Goal: Task Accomplishment & Management: Manage account settings

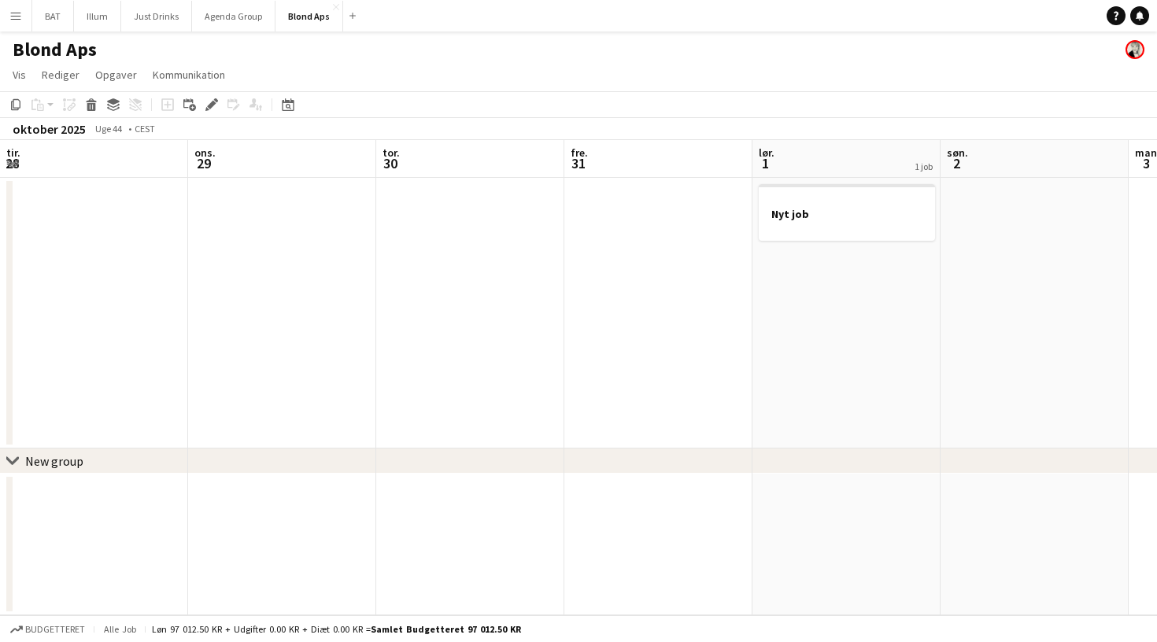
scroll to position [0, 342]
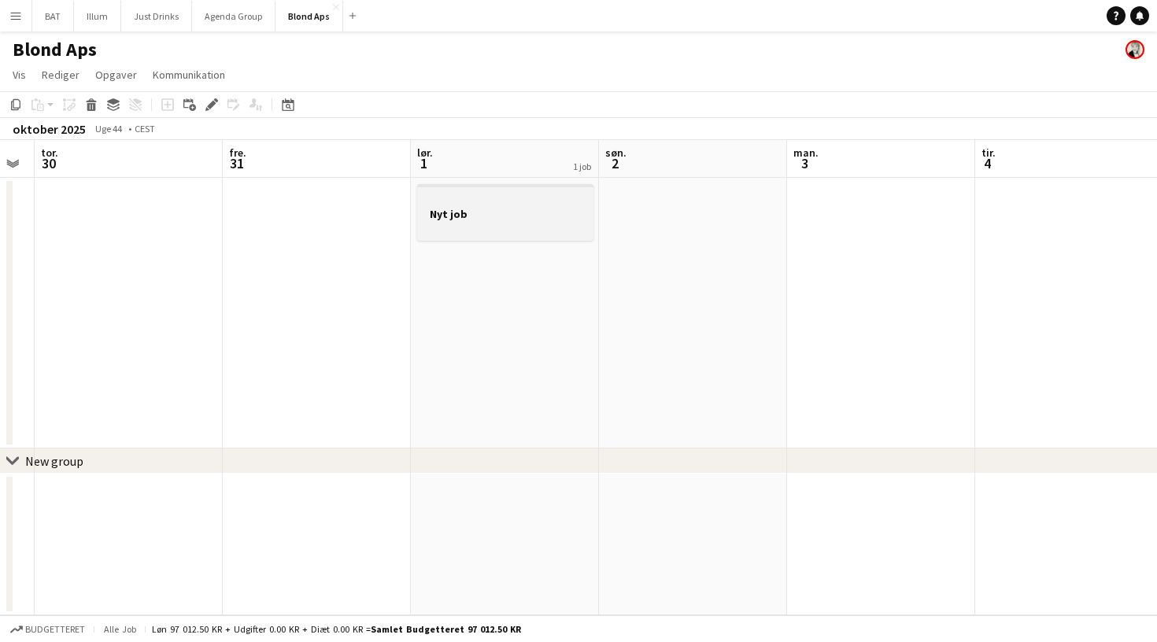
click at [507, 214] on h3 "Nyt job" at bounding box center [505, 214] width 176 height 14
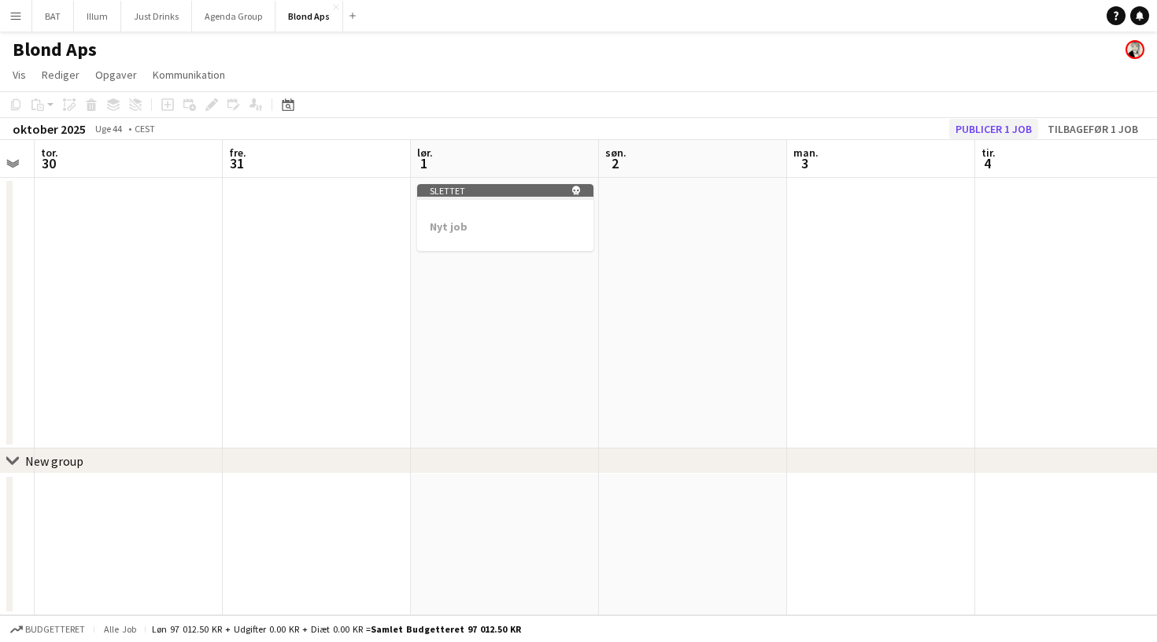
click at [995, 127] on button "Publicer 1 job" at bounding box center [993, 129] width 89 height 20
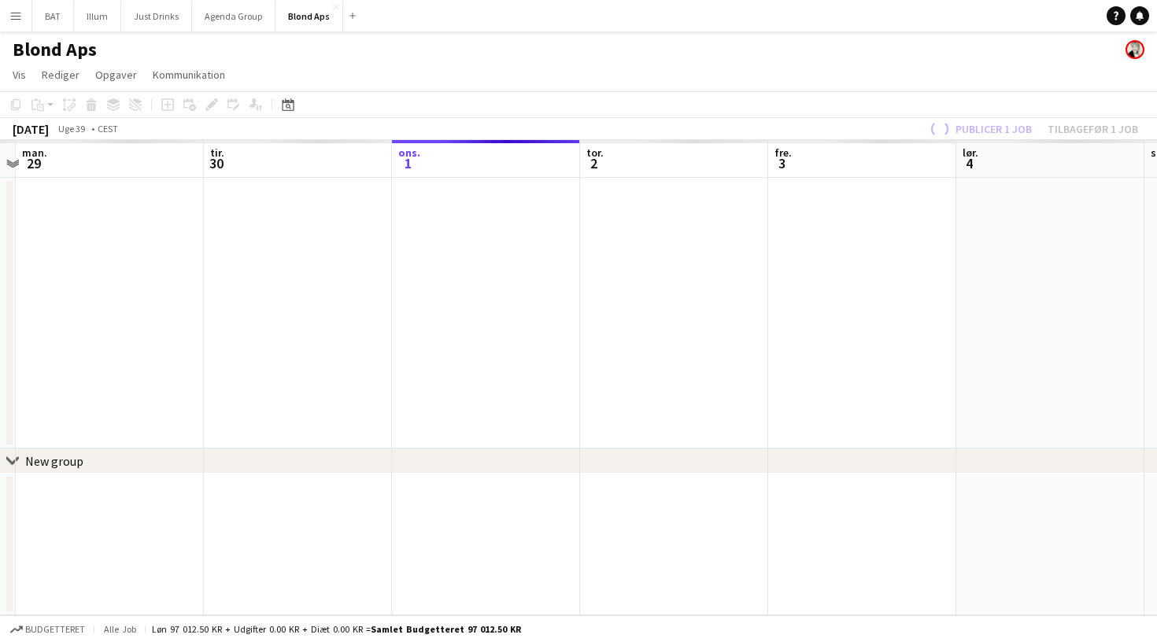
scroll to position [0, 381]
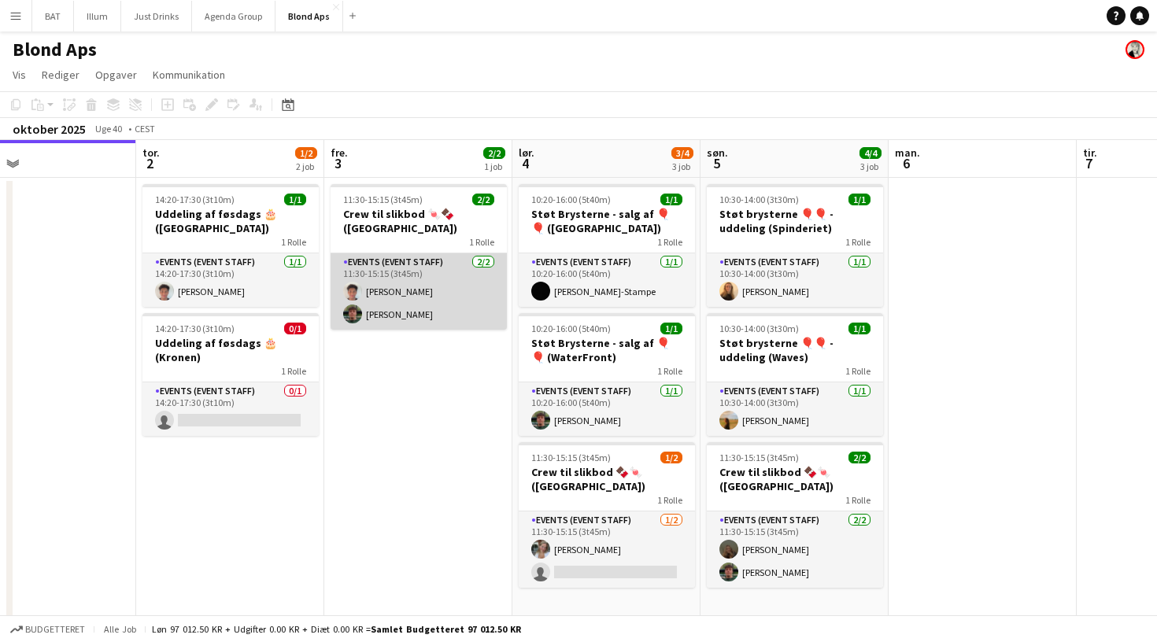
scroll to position [0, 617]
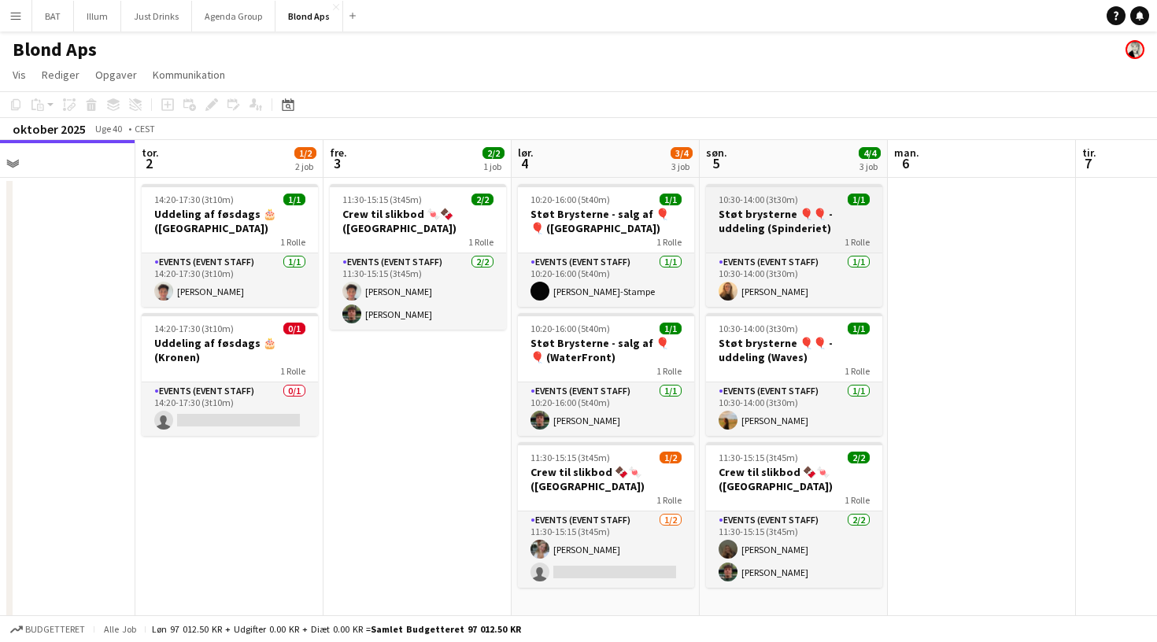
click at [778, 225] on h3 "Støt brysterne 🎈🎈 - uddeling (Spinderiet)" at bounding box center [794, 221] width 176 height 28
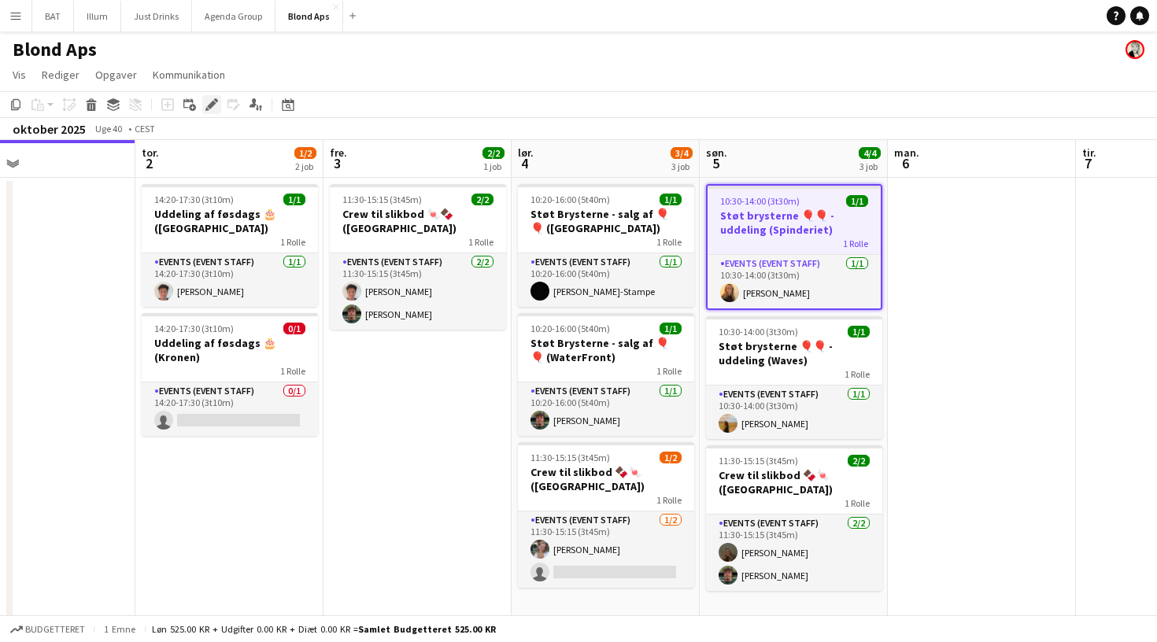
click at [211, 107] on icon at bounding box center [211, 105] width 9 height 9
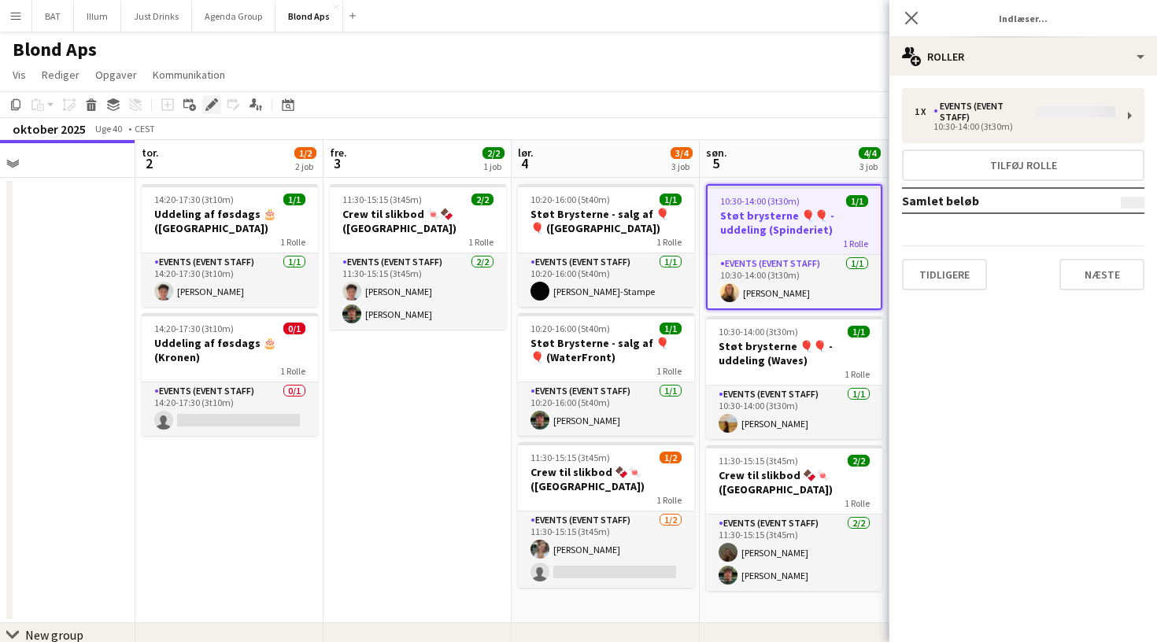
type input "**********"
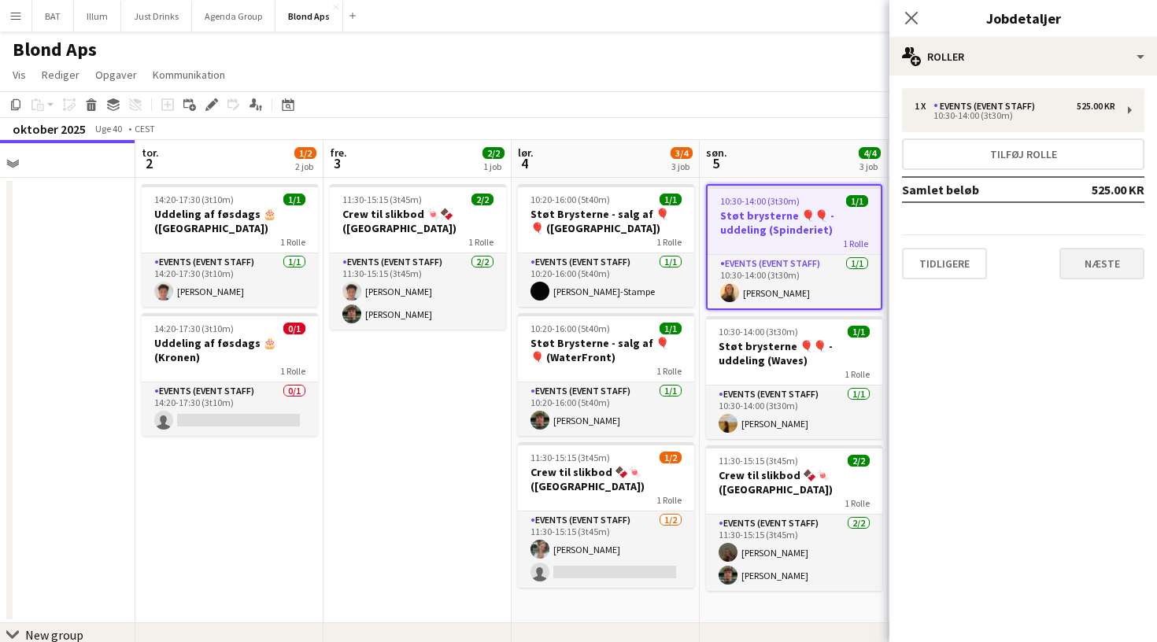
click at [1113, 260] on button "Næste" at bounding box center [1101, 263] width 85 height 31
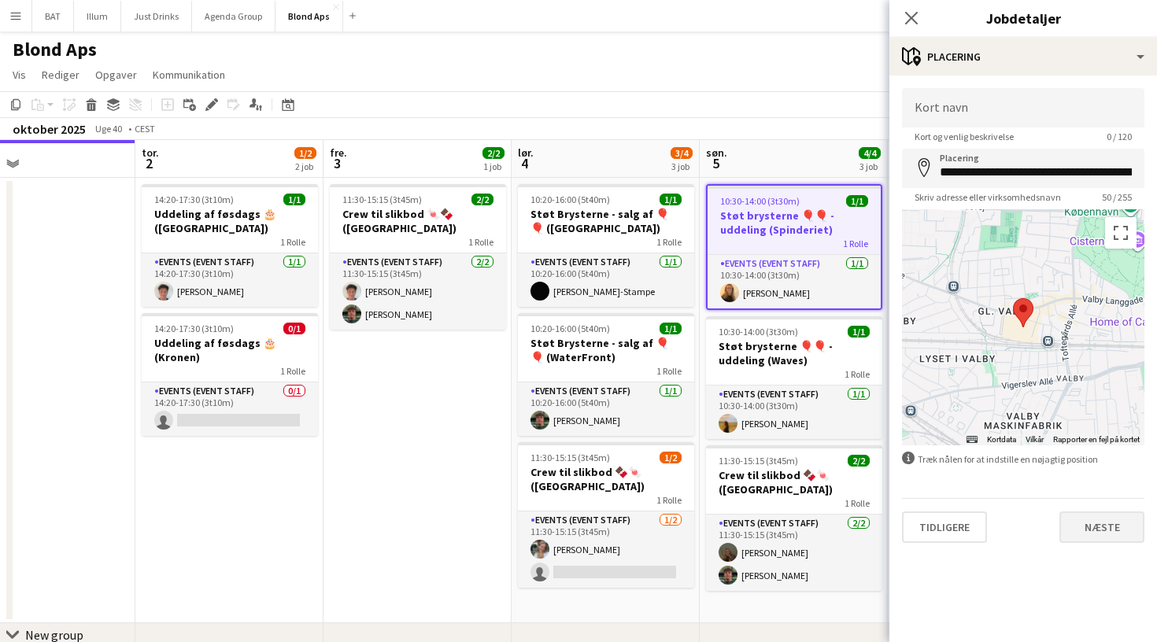
click at [1099, 532] on button "Næste" at bounding box center [1101, 527] width 85 height 31
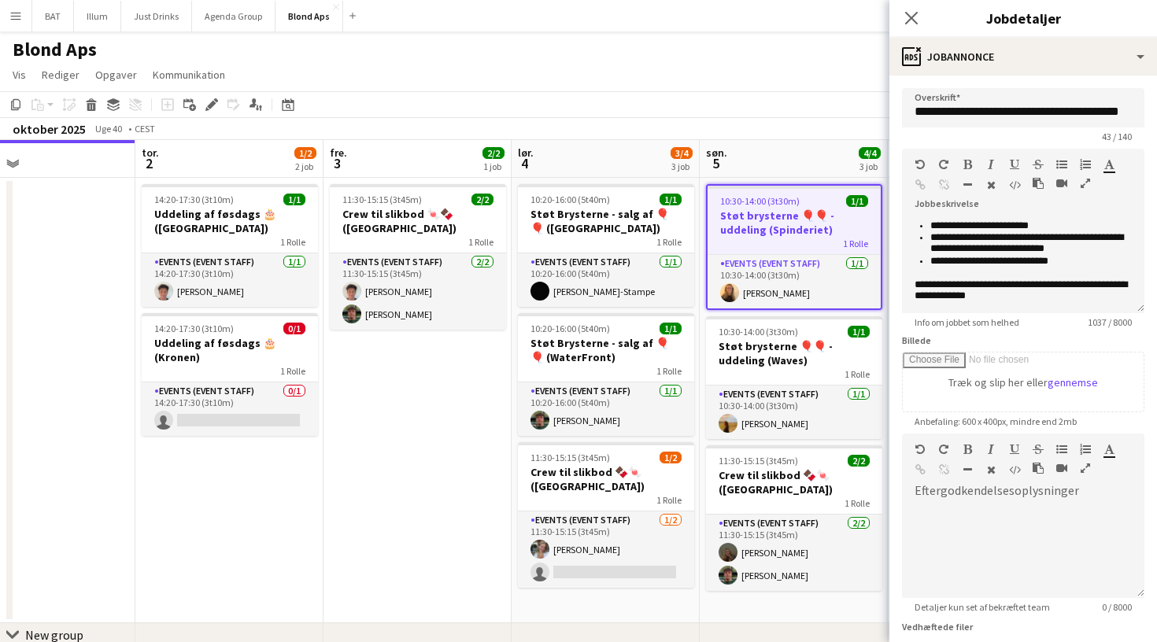
scroll to position [314, 0]
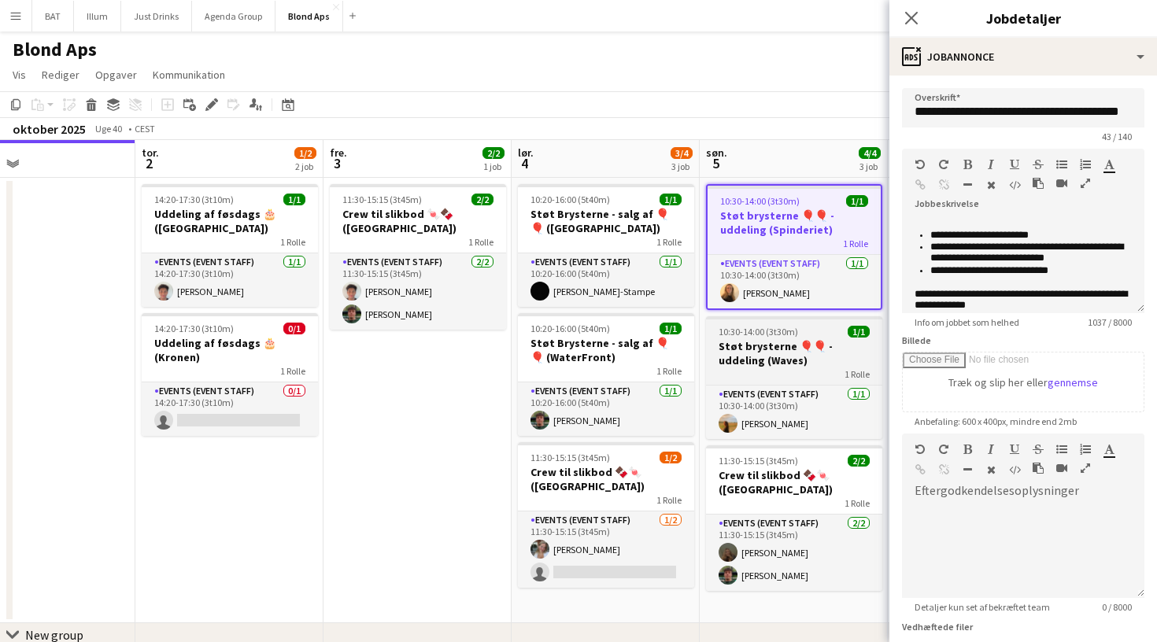
click at [815, 361] on h3 "Støt brysterne 🎈🎈 - uddeling (Waves)" at bounding box center [794, 353] width 176 height 28
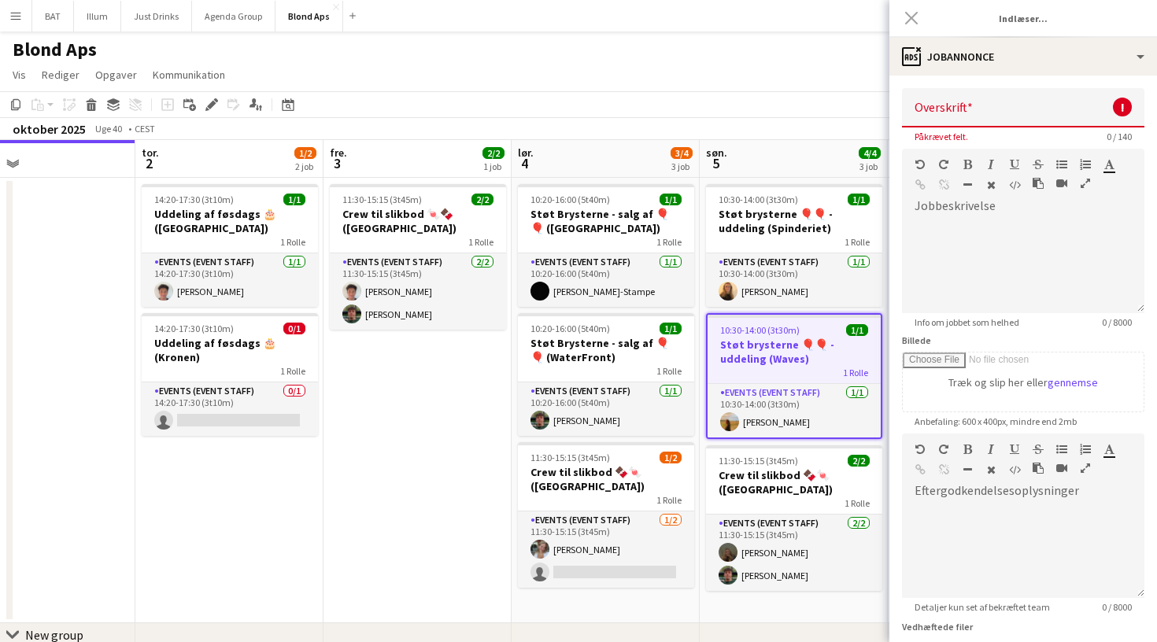
scroll to position [0, 0]
type input "**********"
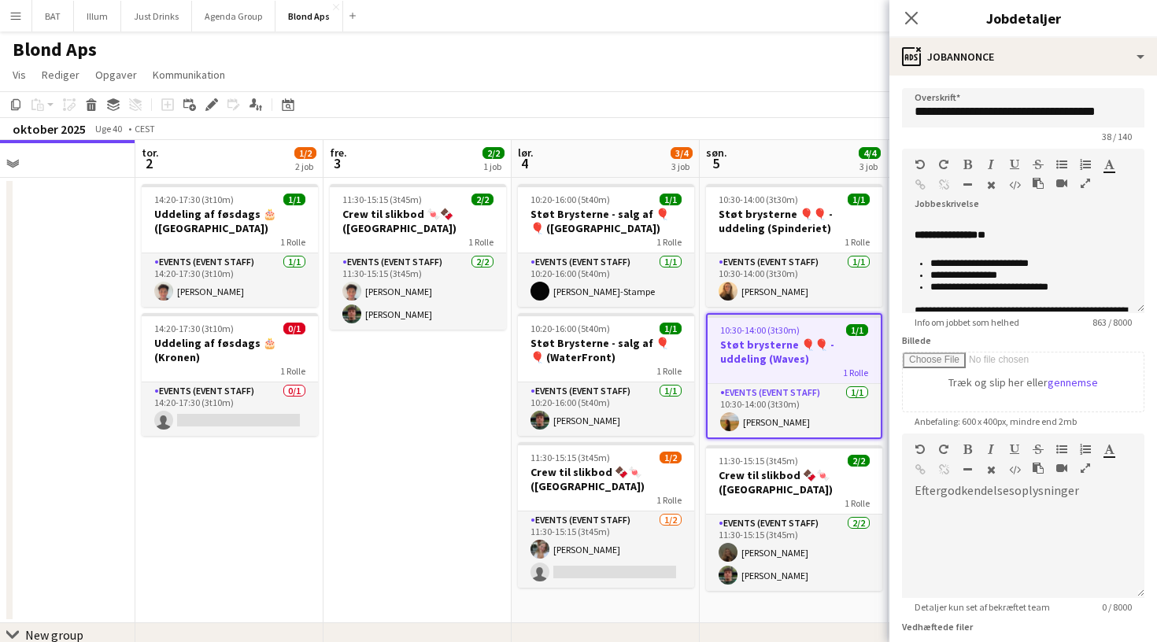
scroll to position [243, 0]
click at [912, 18] on icon at bounding box center [910, 17] width 15 height 15
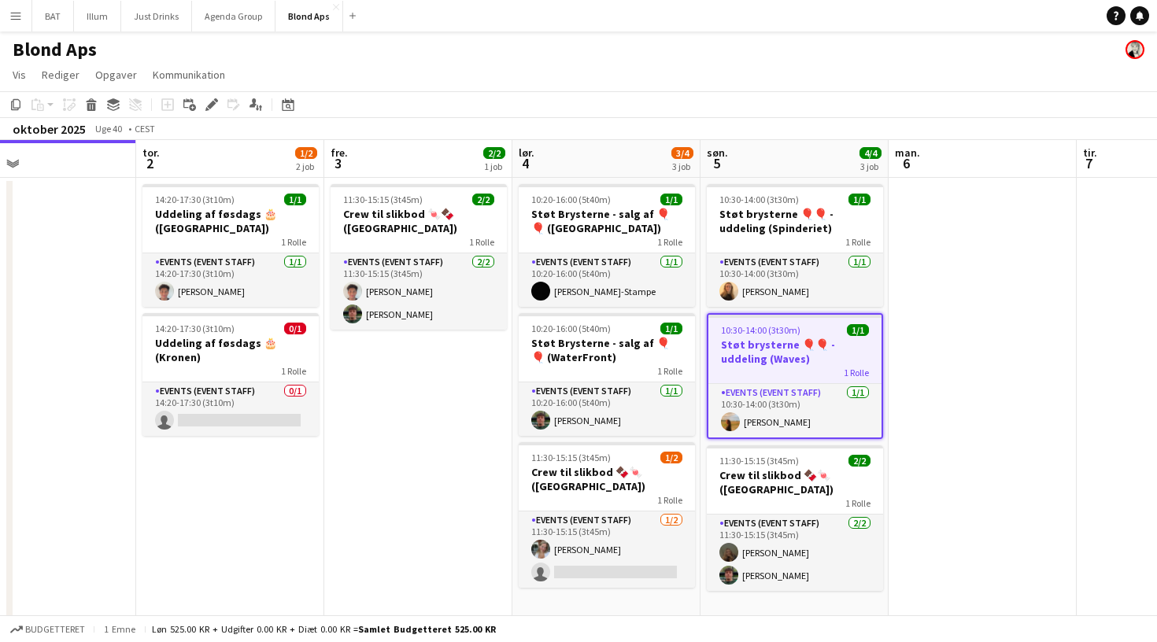
click at [360, 454] on app-date-cell "11:30-15:15 (3t45m) 2/2 Crew til slikbod 🍬🍫 ([GEOGRAPHIC_DATA]) 1 Rolle Events …" at bounding box center [418, 400] width 188 height 445
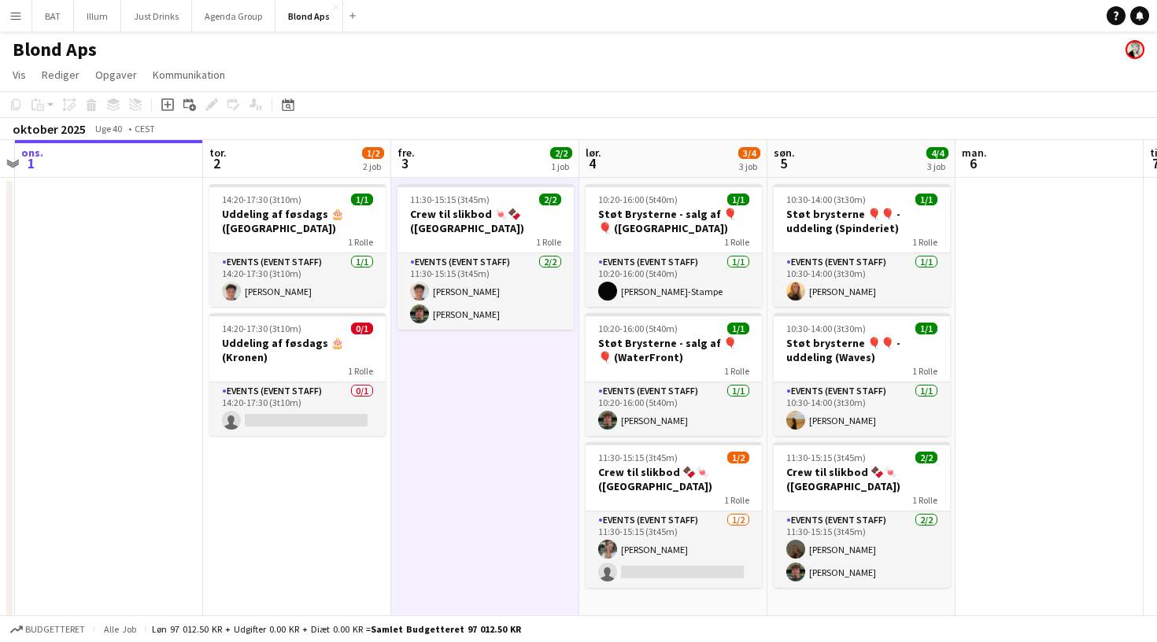
scroll to position [0, 546]
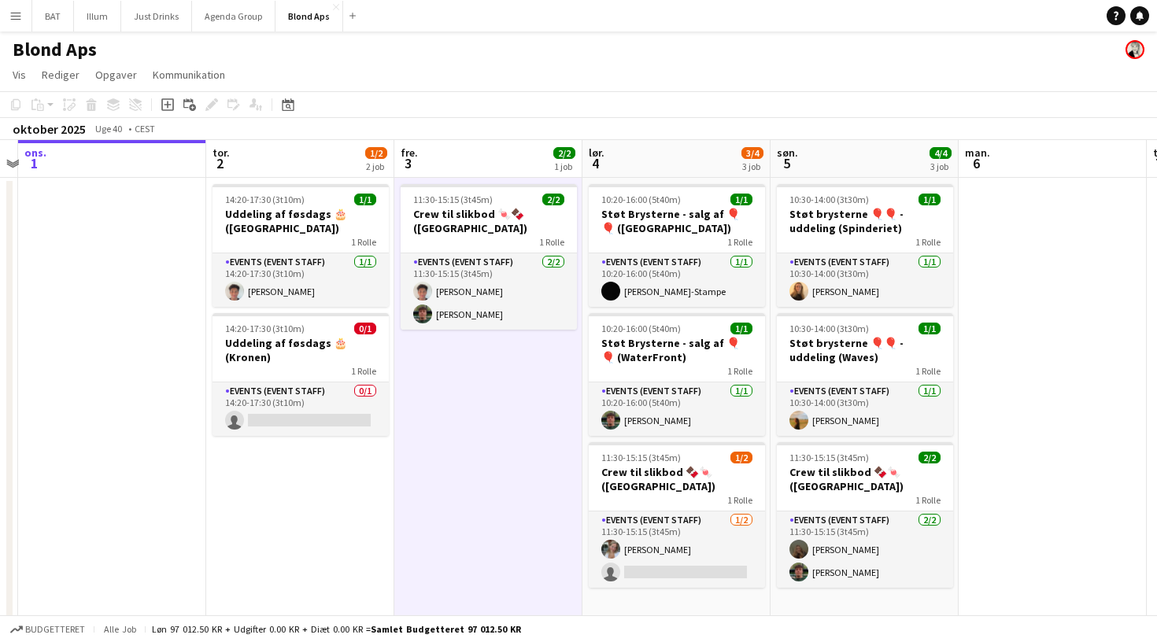
click at [146, 359] on app-date-cell at bounding box center [112, 400] width 188 height 445
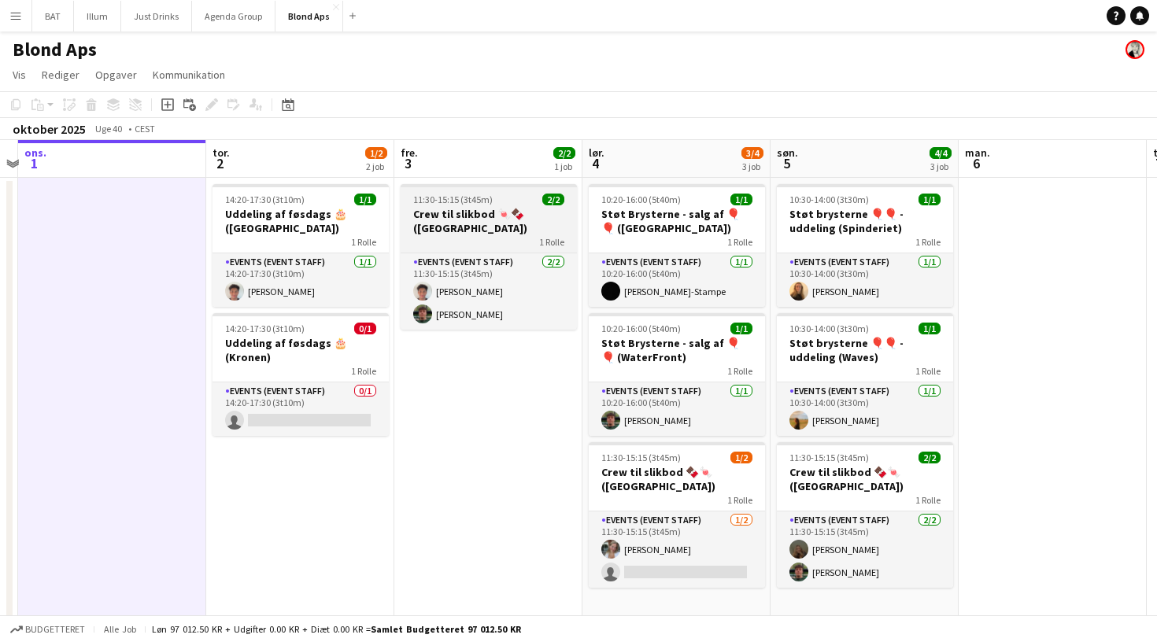
click at [455, 221] on h3 "Crew til slikbod 🍬🍫 ([GEOGRAPHIC_DATA])" at bounding box center [489, 221] width 176 height 28
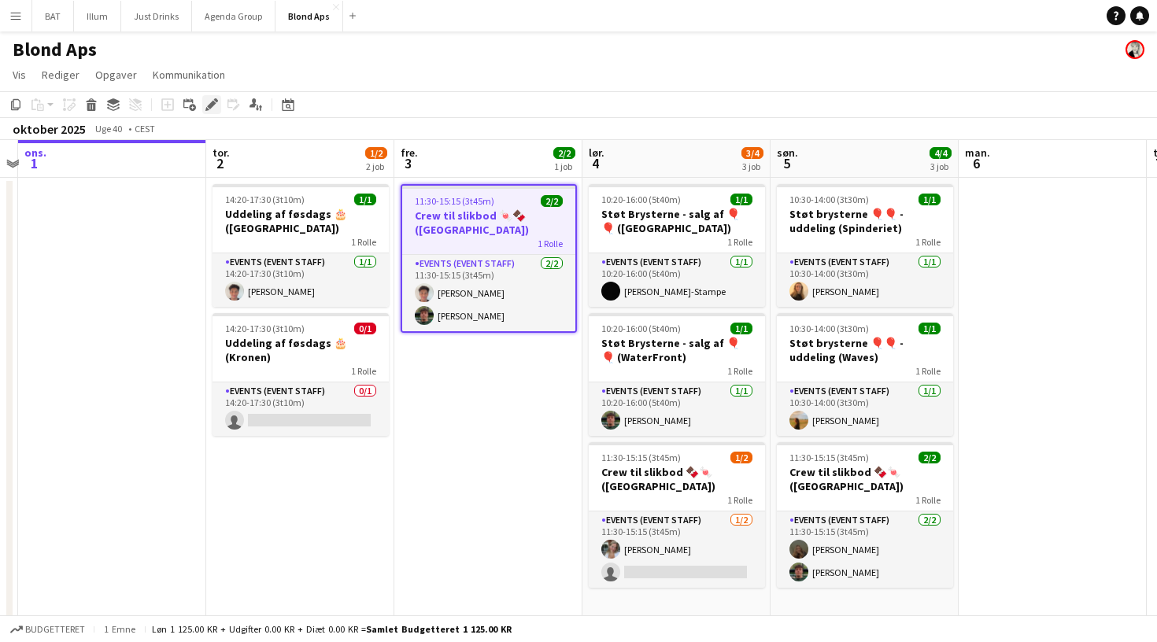
click at [215, 112] on div "Rediger" at bounding box center [211, 104] width 19 height 19
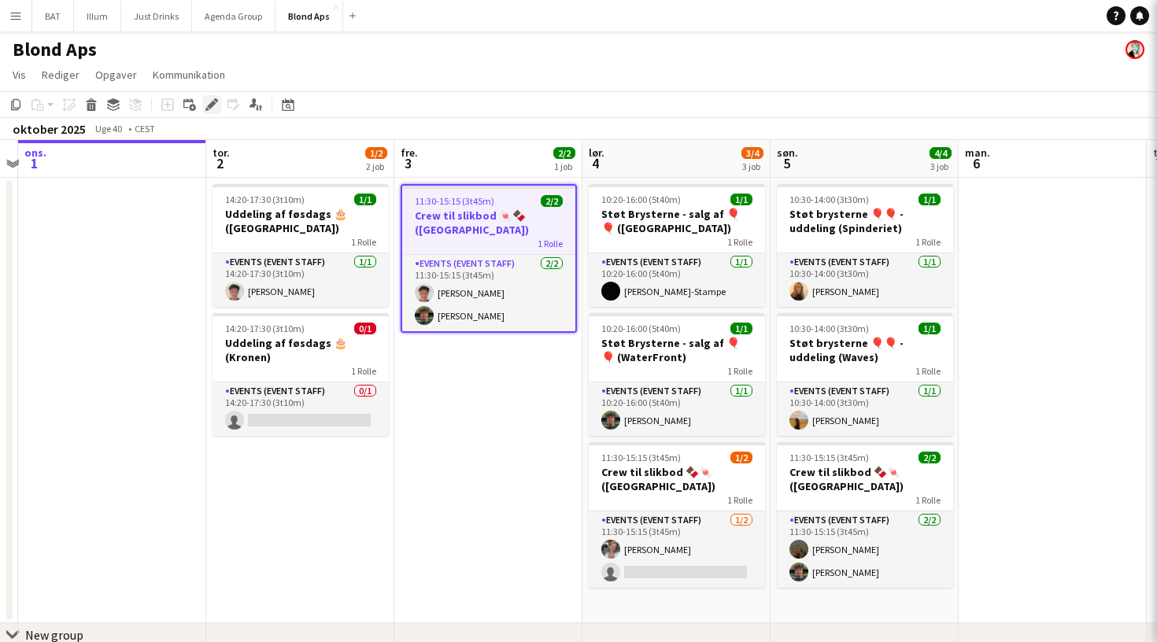
type input "**********"
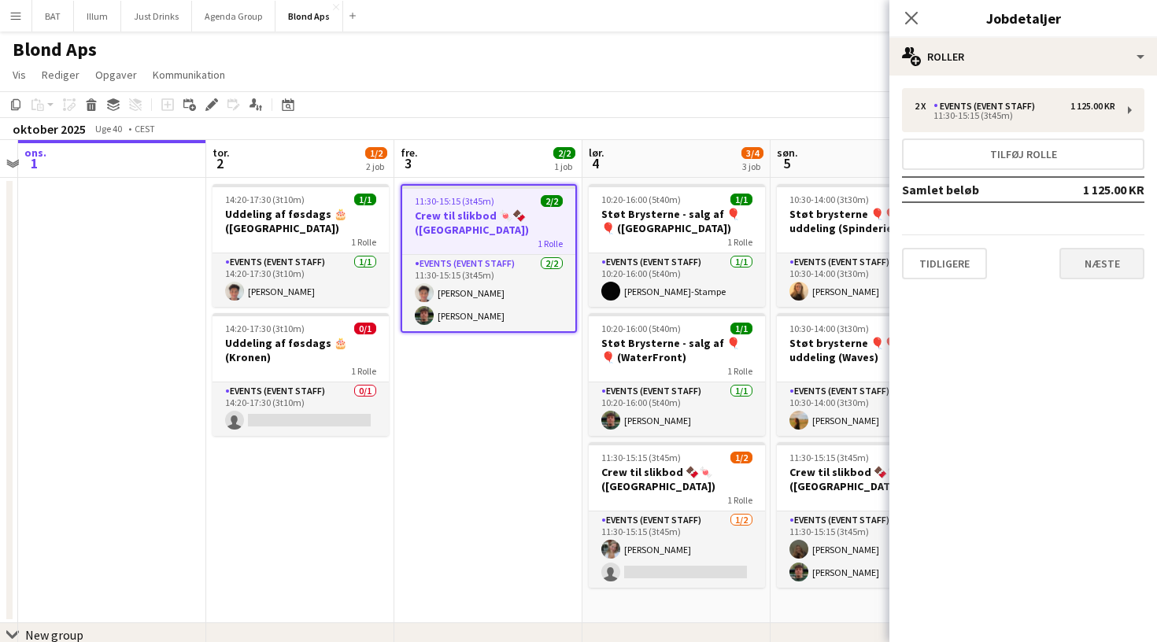
click at [1116, 268] on button "Næste" at bounding box center [1101, 263] width 85 height 31
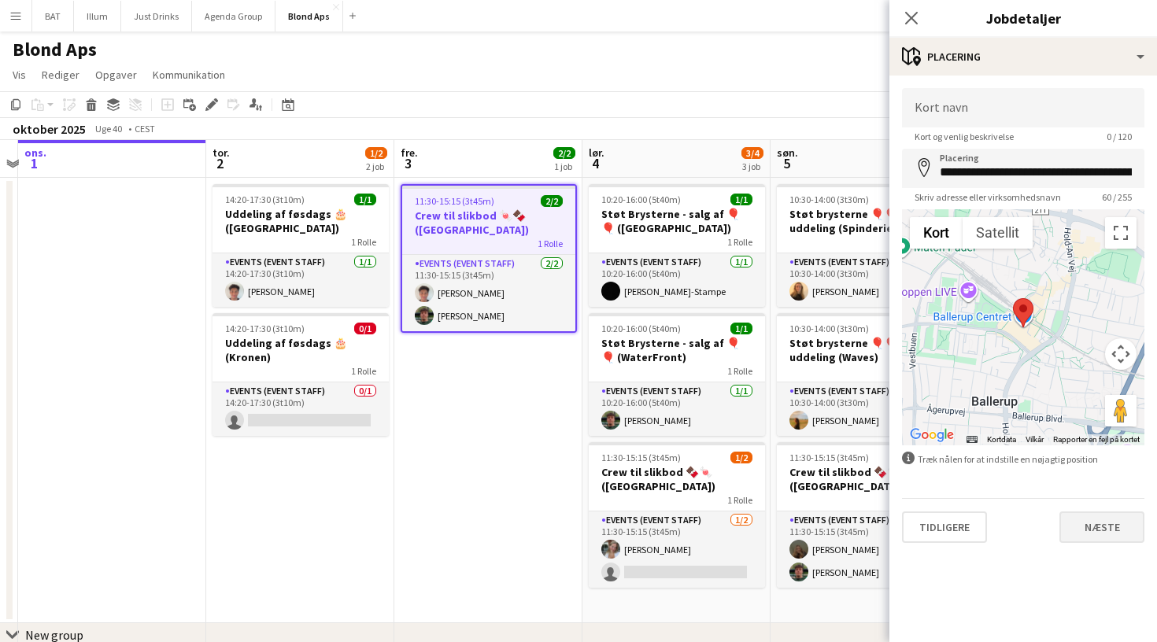
click at [1092, 519] on button "Næste" at bounding box center [1101, 527] width 85 height 31
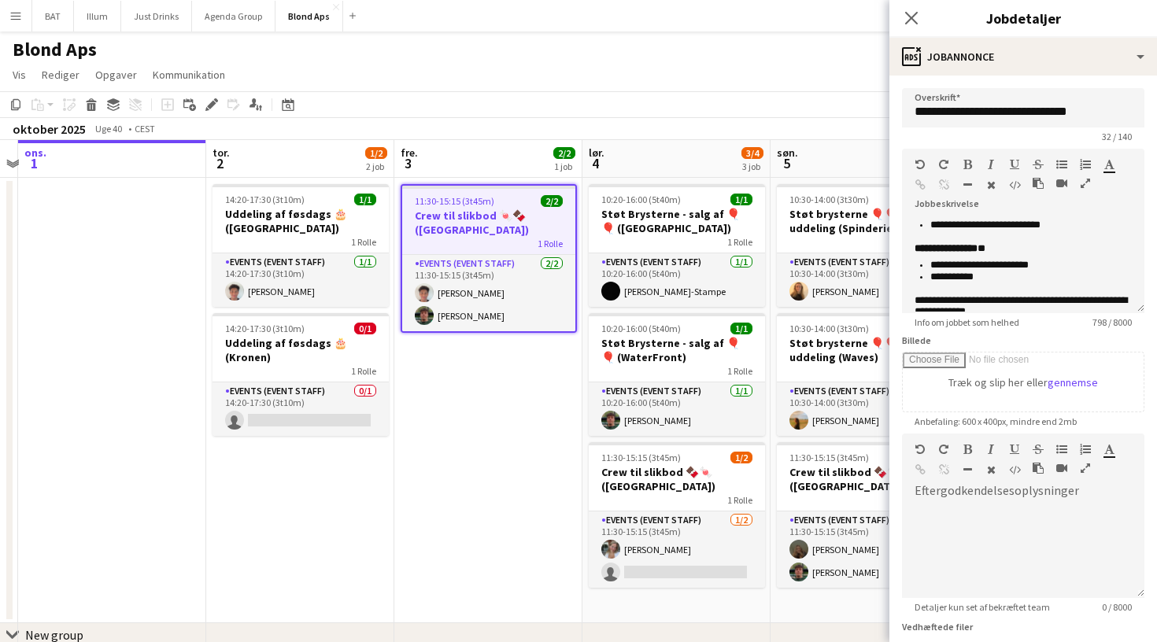
scroll to position [216, 0]
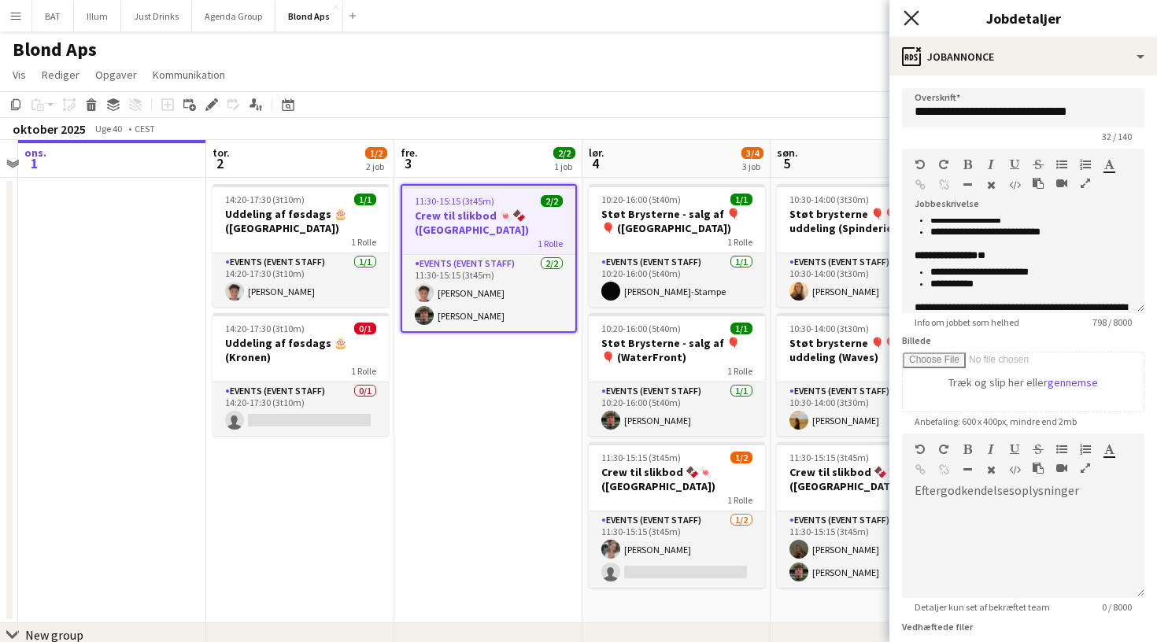
click at [914, 11] on icon "Luk pop-in" at bounding box center [910, 17] width 15 height 15
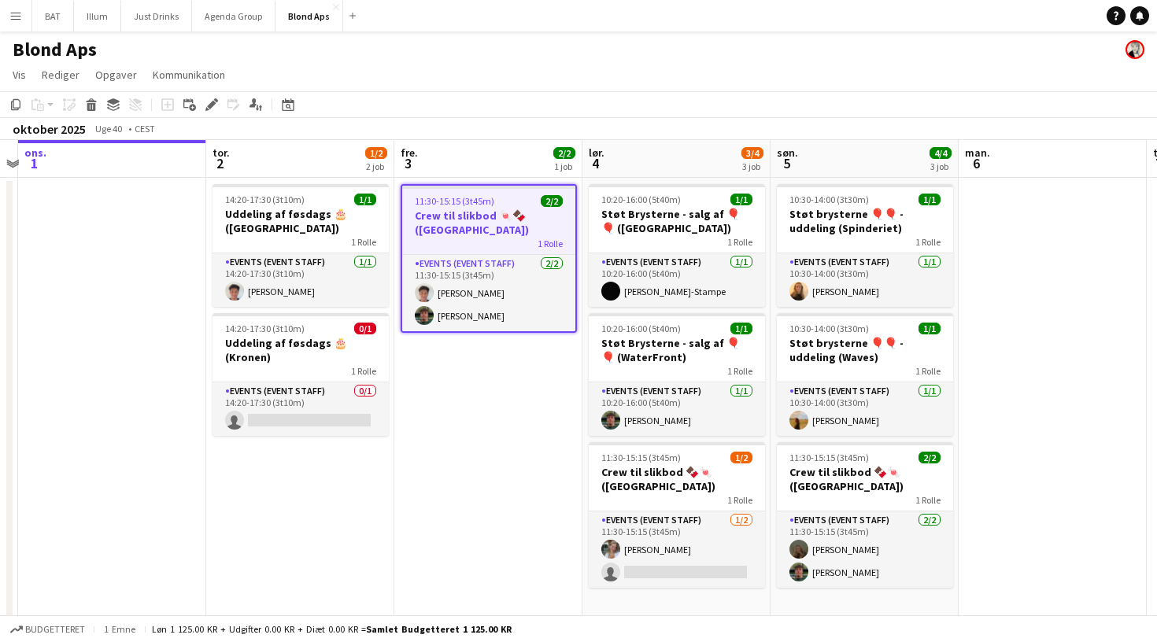
click at [883, 90] on app-page-menu "Vis Dagvisning udvidet Dagvisning kollapset Månedsvisning Datovælger Spring til…" at bounding box center [578, 76] width 1157 height 30
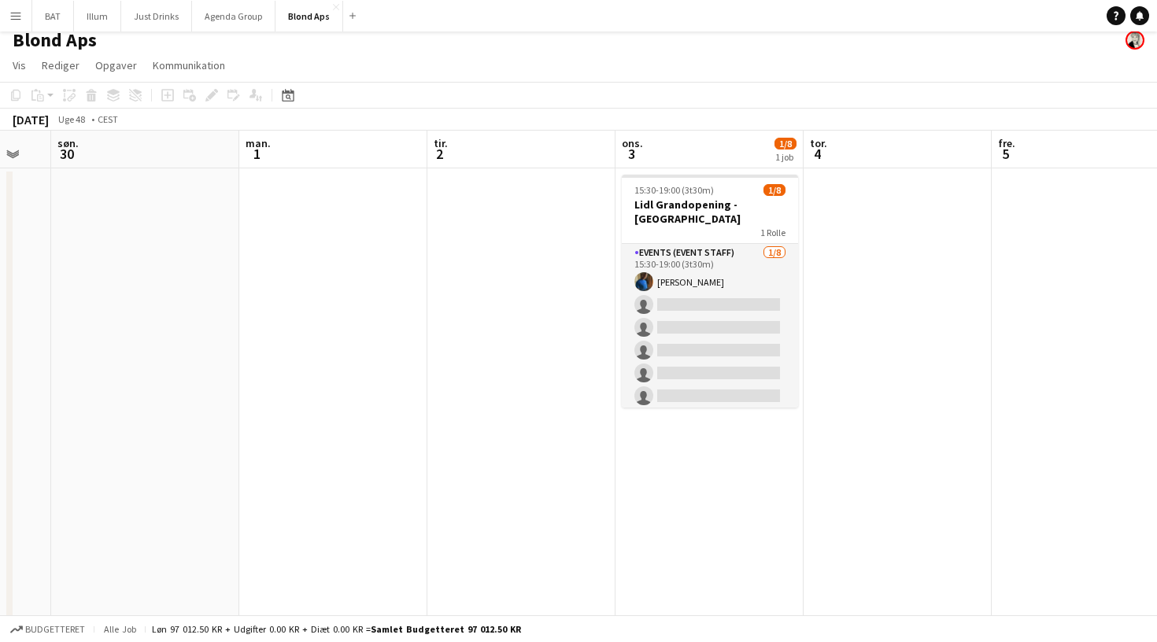
scroll to position [7, 0]
click at [87, 25] on button "Illum Luk" at bounding box center [97, 16] width 47 height 31
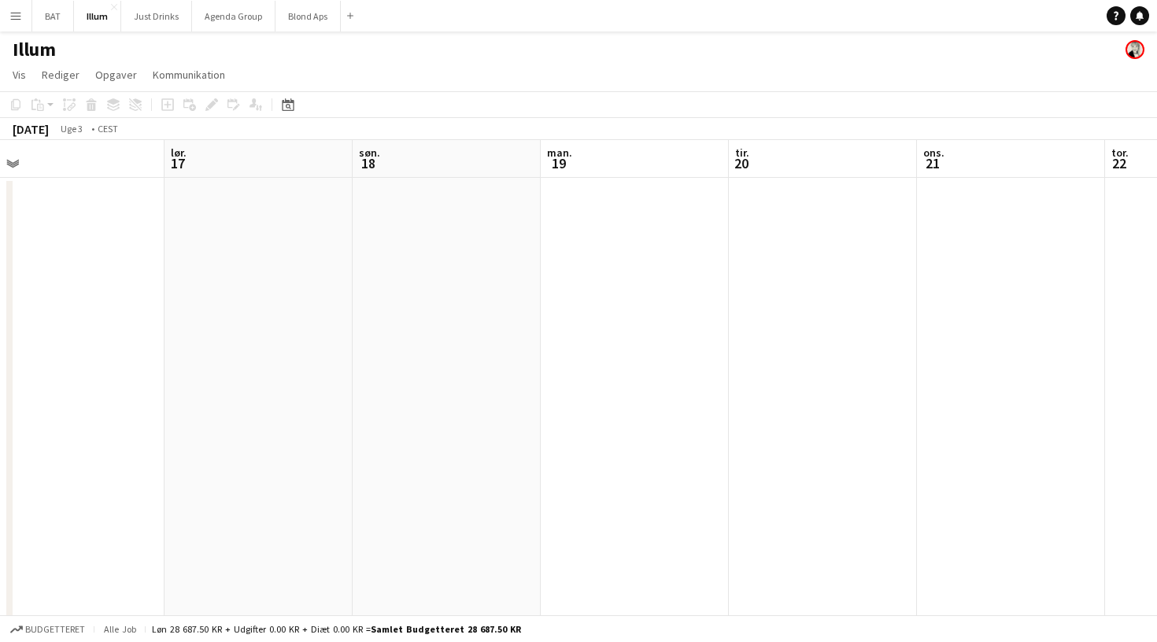
scroll to position [0, 604]
